Goal: Task Accomplishment & Management: Use online tool/utility

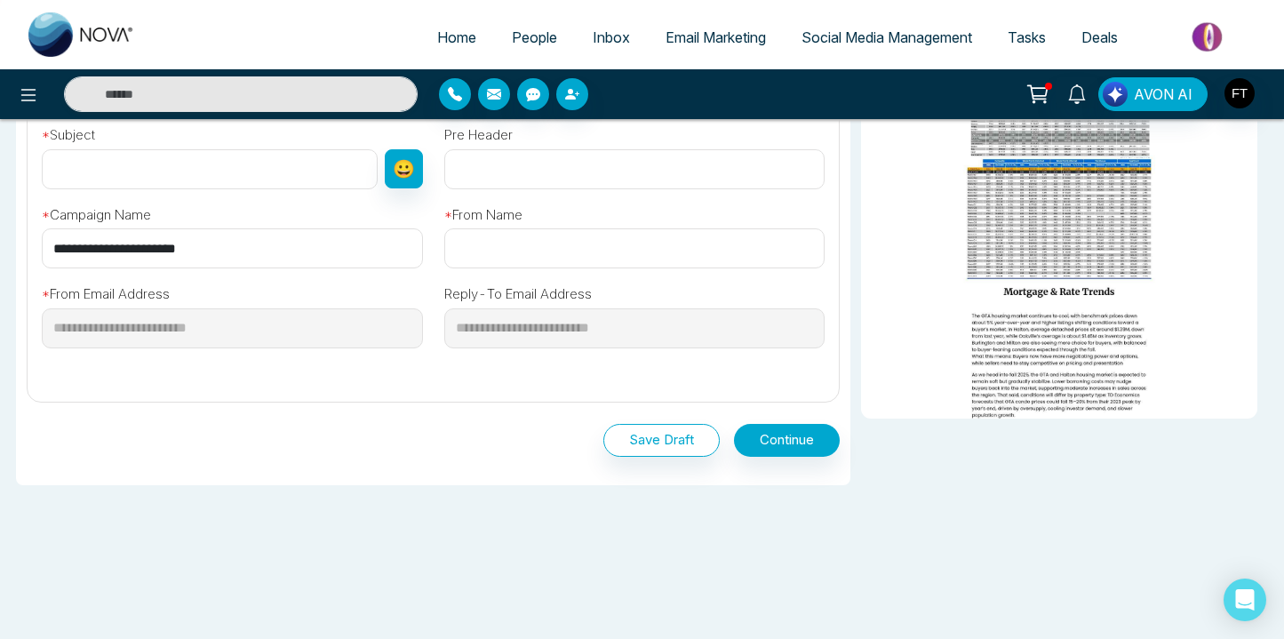
scroll to position [615, 0]
click at [641, 434] on button "Save Draft" at bounding box center [661, 441] width 116 height 33
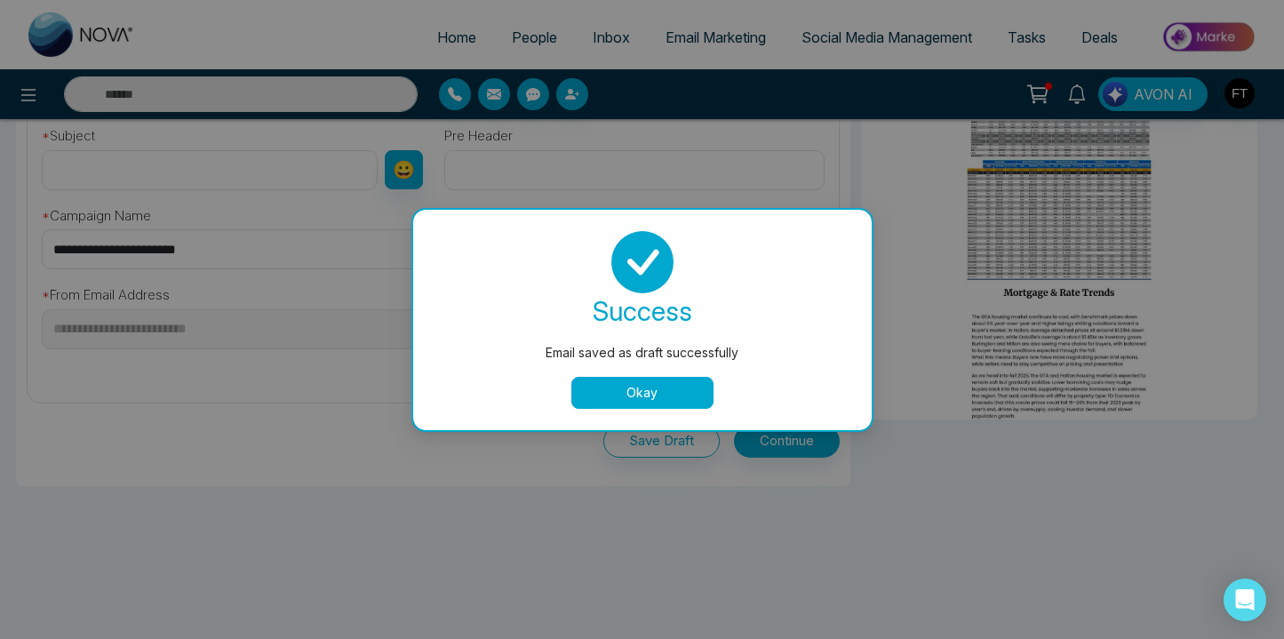
click at [641, 382] on button "Okay" at bounding box center [642, 393] width 142 height 32
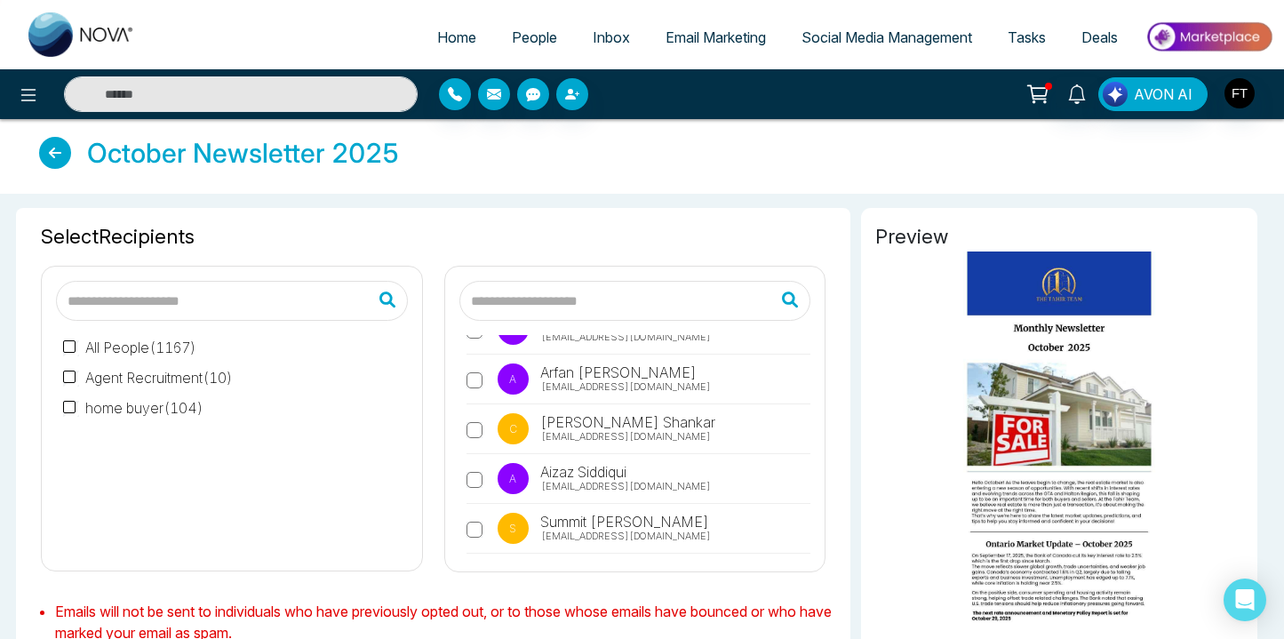
scroll to position [0, 0]
click at [47, 141] on icon at bounding box center [55, 153] width 32 height 32
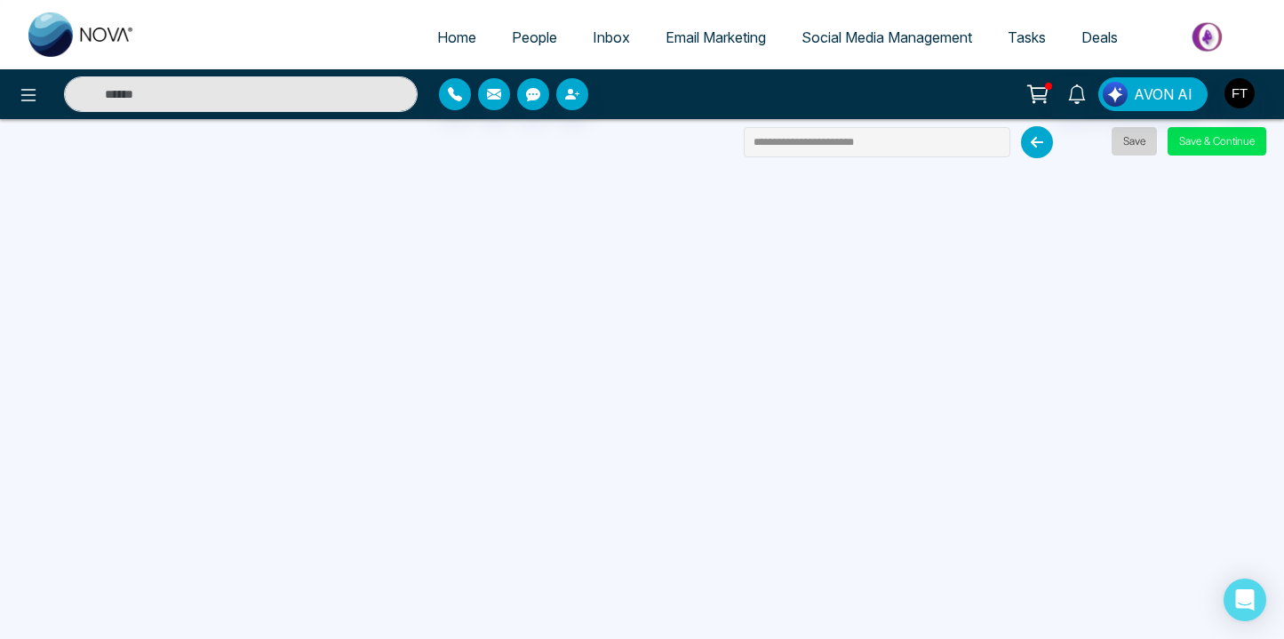
click at [1127, 147] on button "Save" at bounding box center [1133, 141] width 45 height 28
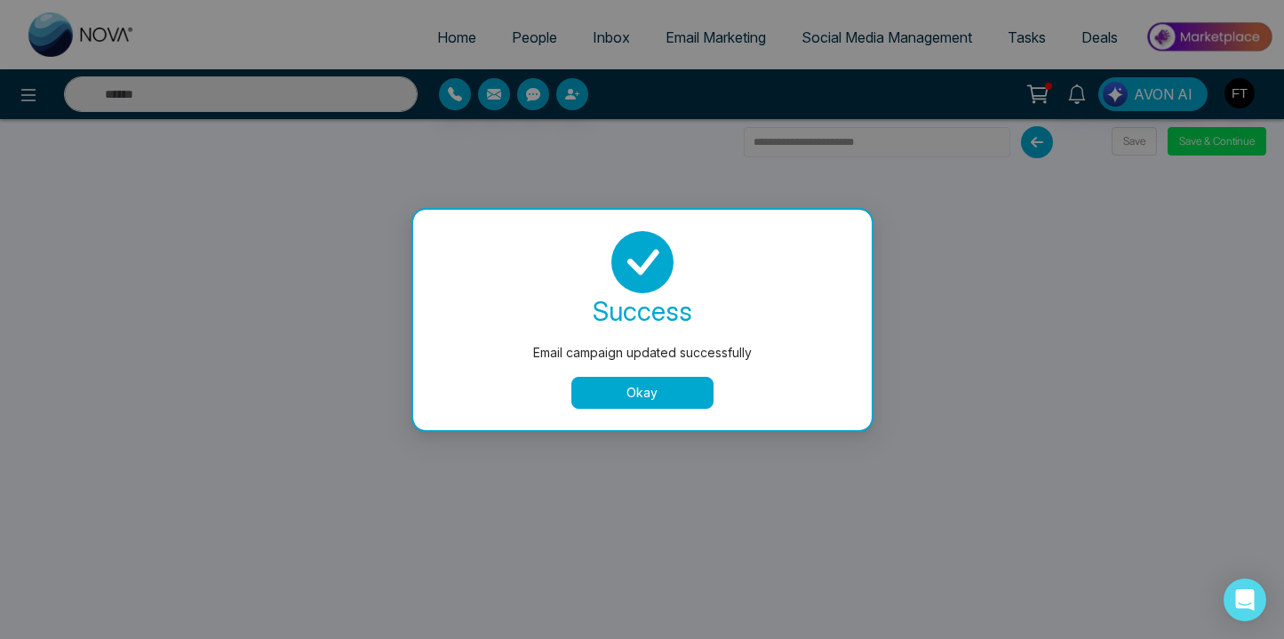
click at [633, 399] on button "Okay" at bounding box center [642, 393] width 142 height 32
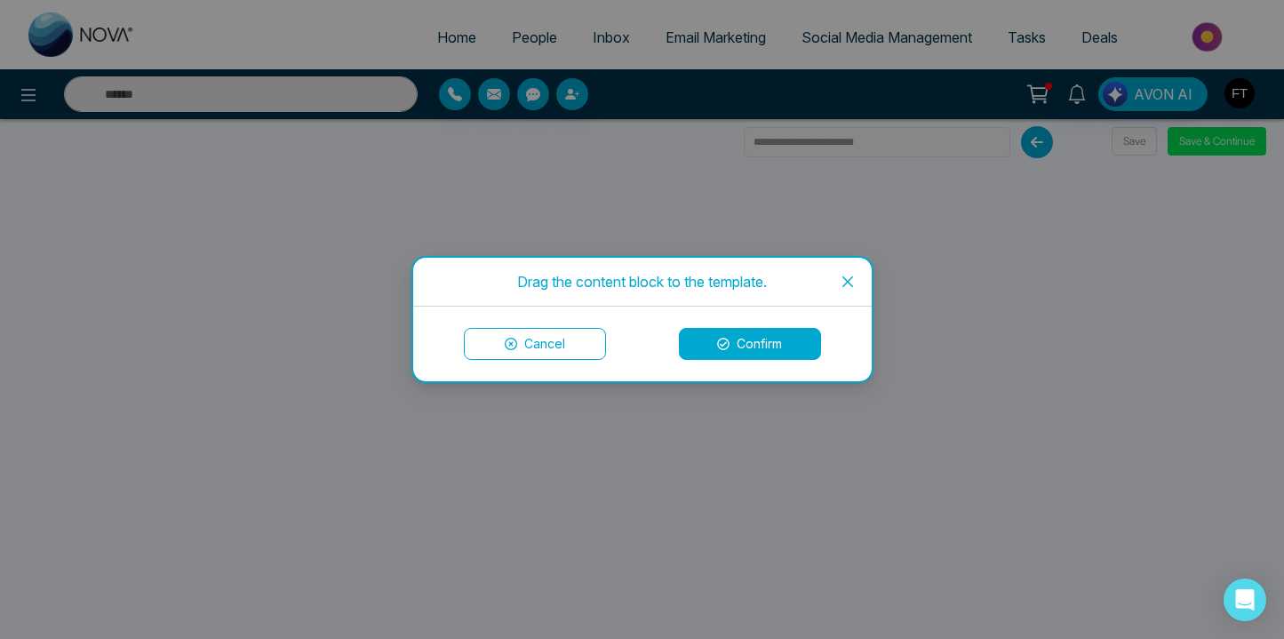
click at [727, 344] on icon at bounding box center [723, 344] width 12 height 12
click at [851, 279] on icon "close" at bounding box center [847, 282] width 14 height 14
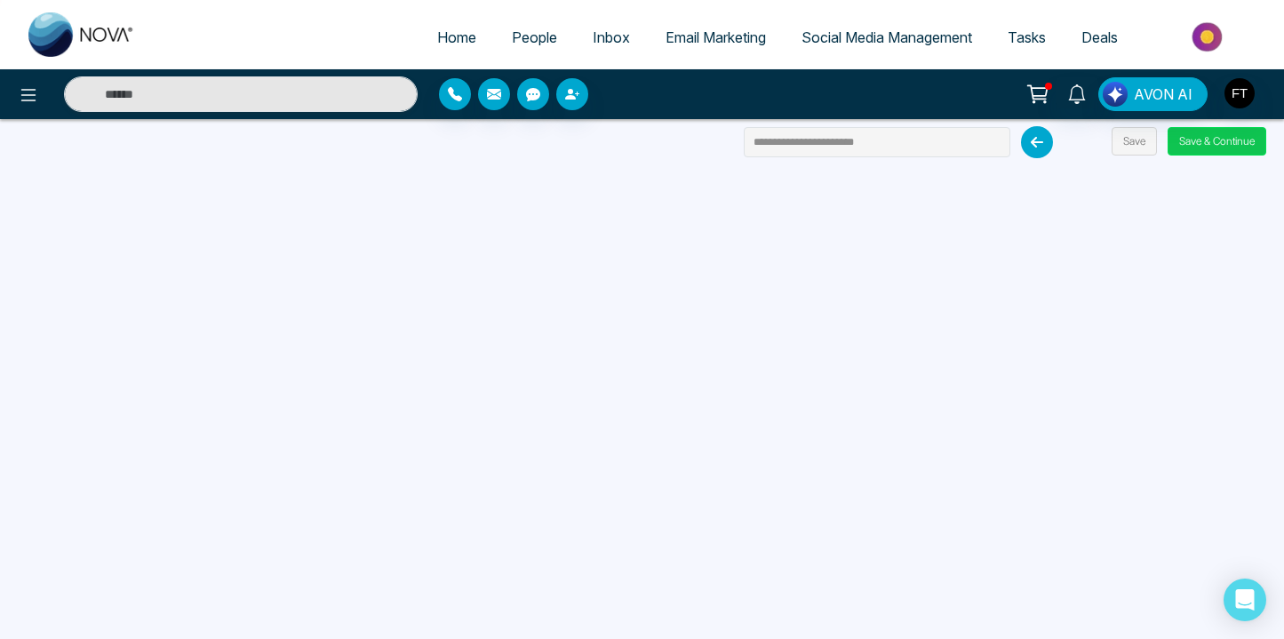
click at [1180, 151] on button "Save & Continue" at bounding box center [1216, 141] width 99 height 28
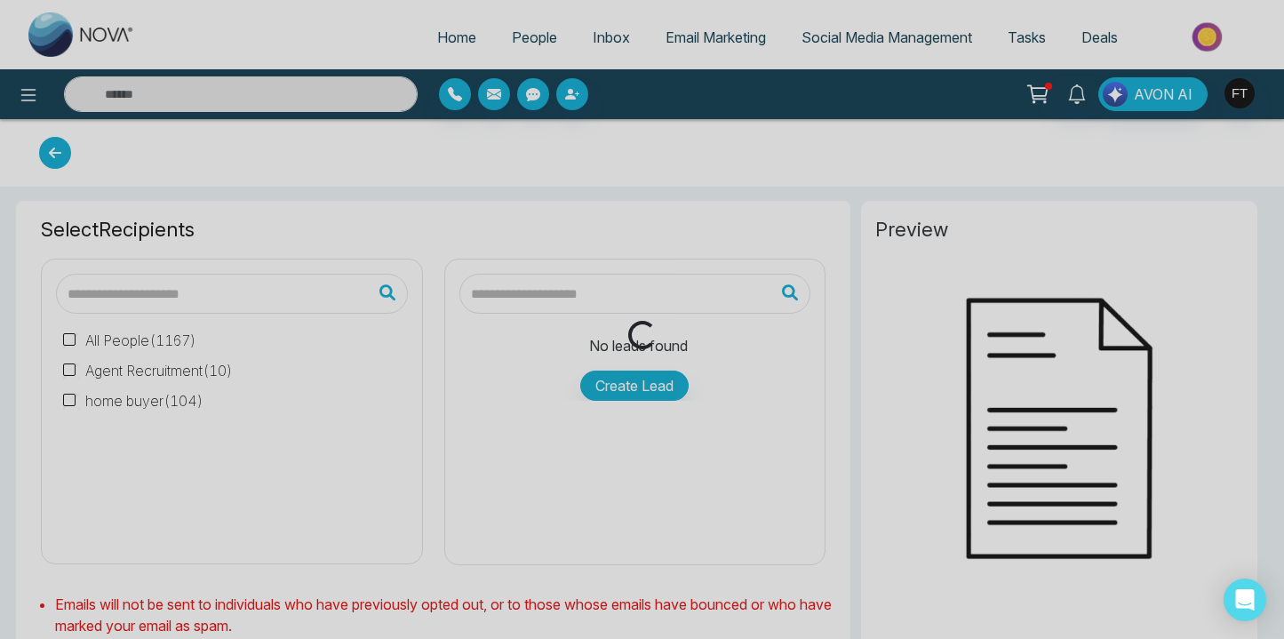
type input "**********"
